Goal: Transaction & Acquisition: Download file/media

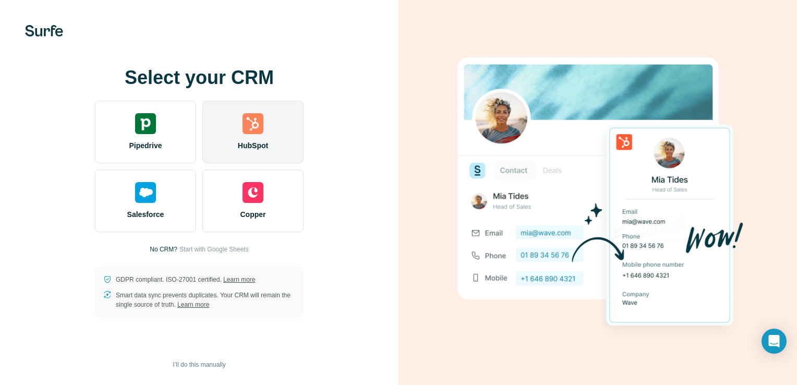
click at [263, 142] on span "HubSpot" at bounding box center [253, 145] width 30 height 10
